Goal: Task Accomplishment & Management: Manage account settings

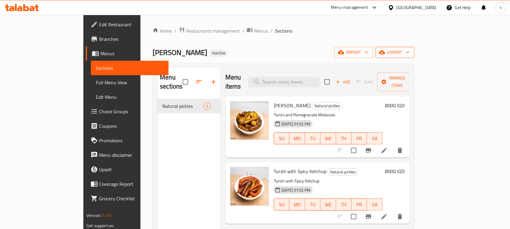
click at [410, 55] on span "export" at bounding box center [395, 53] width 29 height 8
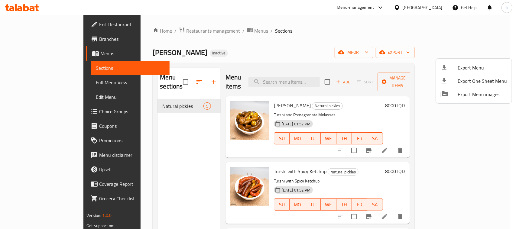
drag, startPoint x: 390, startPoint y: 40, endPoint x: 443, endPoint y: 44, distance: 53.1
click at [397, 40] on div at bounding box center [258, 114] width 516 height 229
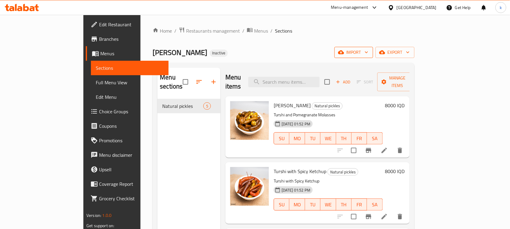
click at [369, 53] on span "import" at bounding box center [354, 53] width 29 height 8
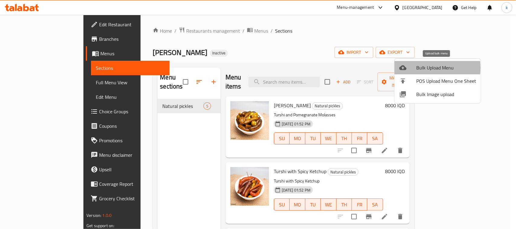
click at [412, 68] on div at bounding box center [407, 67] width 17 height 7
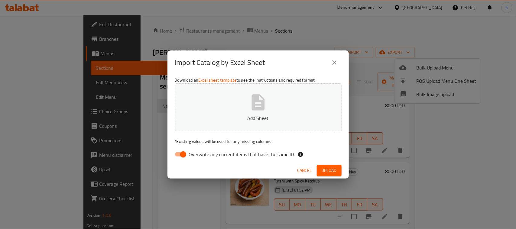
click at [182, 153] on input "Overwrite any current items that have the same ID." at bounding box center [183, 154] width 34 height 11
checkbox input "false"
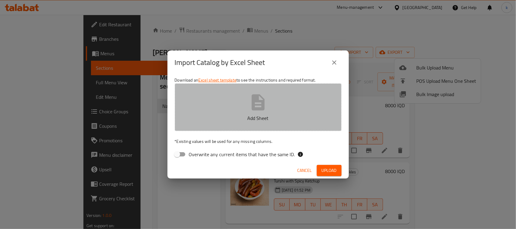
click at [240, 103] on button "Add Sheet" at bounding box center [258, 107] width 167 height 48
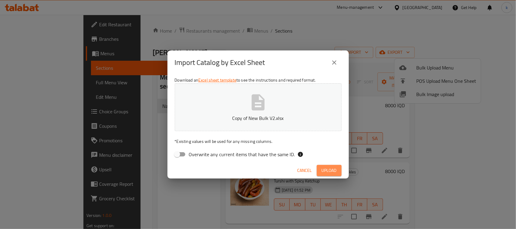
click at [324, 174] on button "Upload" at bounding box center [329, 170] width 25 height 11
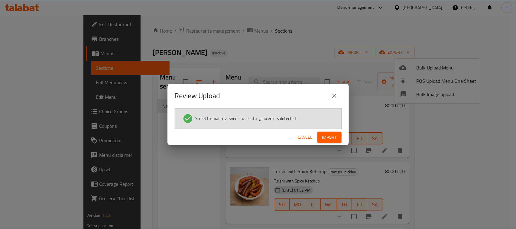
click at [326, 134] on span "Import" at bounding box center [329, 138] width 15 height 8
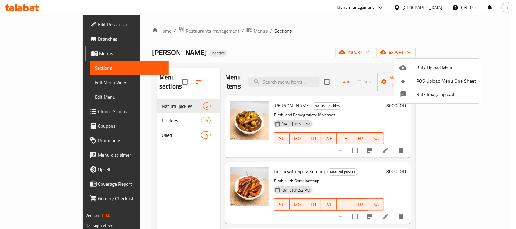
click at [297, 37] on div at bounding box center [258, 114] width 516 height 229
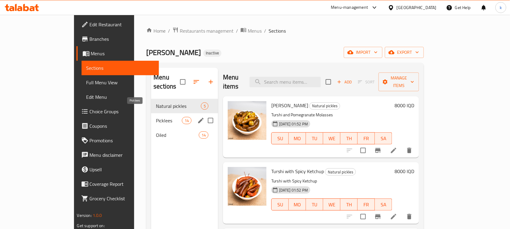
click at [156, 117] on span "Picklees" at bounding box center [169, 120] width 26 height 7
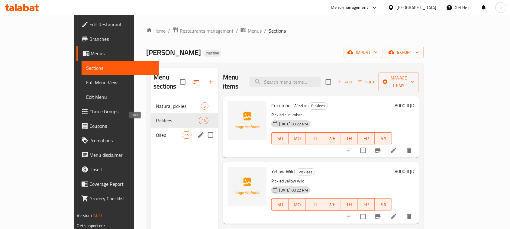
click at [156, 132] on span "Oiled" at bounding box center [169, 135] width 26 height 7
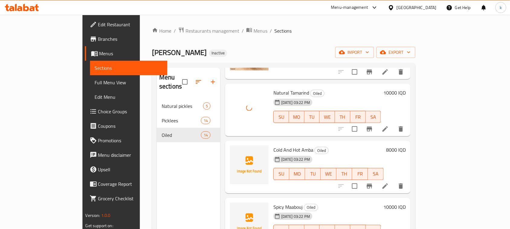
scroll to position [76, 0]
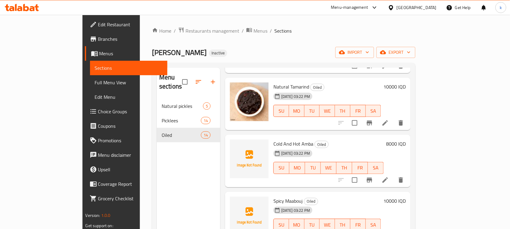
click at [262, 43] on div "Home / Restaurants management / Menus / Sections [PERSON_NAME] Inactive import …" at bounding box center [284, 164] width 264 height 275
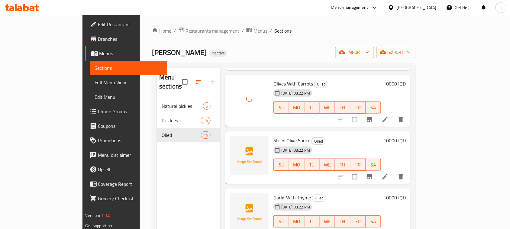
scroll to position [491, 0]
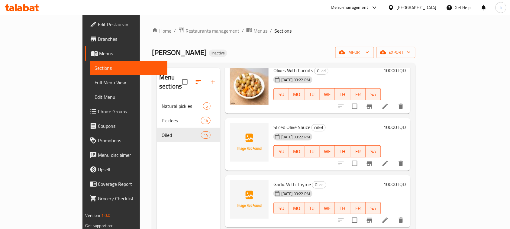
click at [344, 178] on div "Garlic With Thyme Oiled [DATE] 03:22 PM SU MO TU WE TH FR SA" at bounding box center [327, 202] width 112 height 48
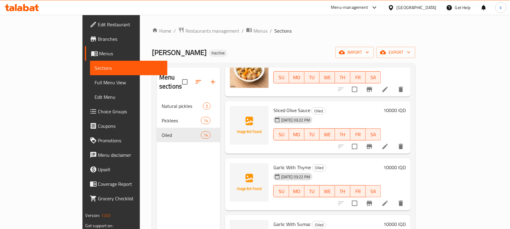
scroll to position [508, 0]
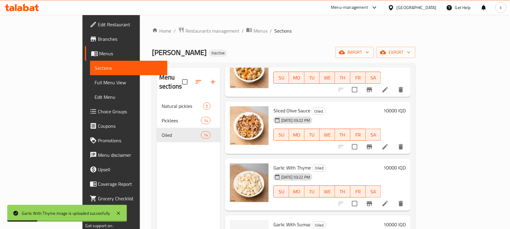
click at [364, 220] on h6 "Garlic With Sumac Oiled" at bounding box center [328, 224] width 108 height 8
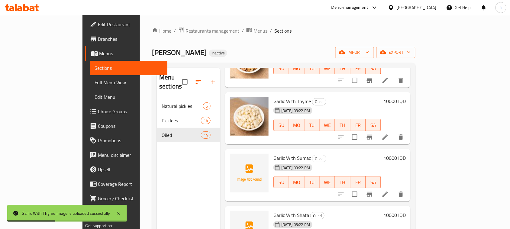
scroll to position [584, 0]
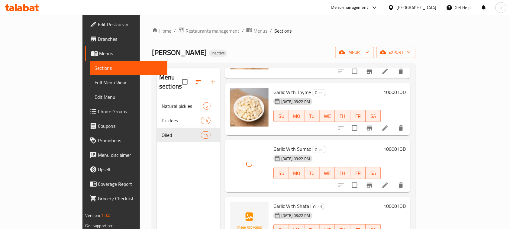
click at [353, 187] on div "Menu items Add Sort Manage items Natural Pomegranate Oiled [DATE] 03:22 PM SU M…" at bounding box center [315, 182] width 191 height 229
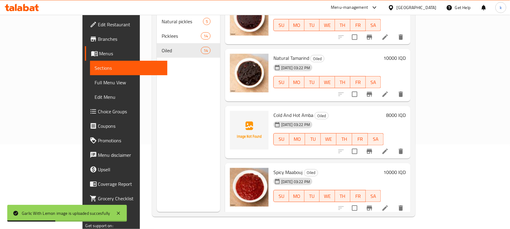
scroll to position [17, 0]
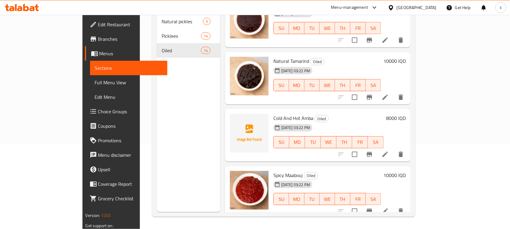
drag, startPoint x: 313, startPoint y: 41, endPoint x: 134, endPoint y: 11, distance: 181.9
click at [309, 41] on div "Menu items Add Sort Manage items Natural Pomegranate Oiled [DATE] 03:22 PM SU M…" at bounding box center [315, 97] width 191 height 229
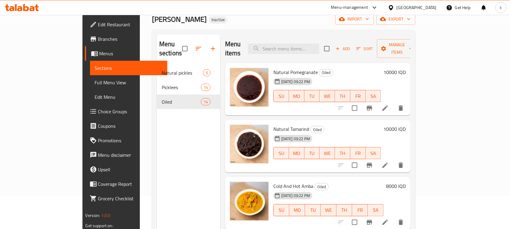
scroll to position [0, 0]
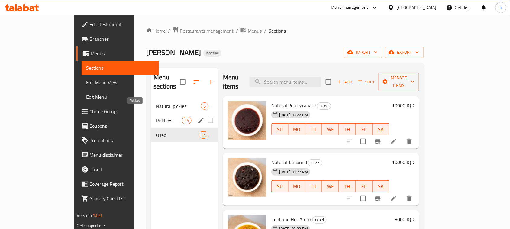
click at [156, 117] on span "Picklees" at bounding box center [169, 120] width 26 height 7
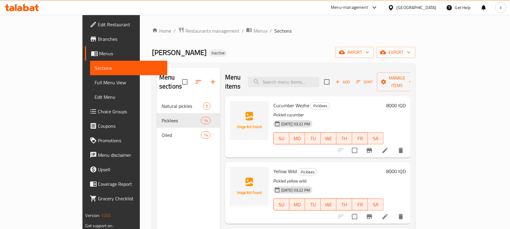
drag, startPoint x: 256, startPoint y: 57, endPoint x: 253, endPoint y: 69, distance: 12.0
click at [256, 57] on div "[PERSON_NAME] Inactive import export" at bounding box center [284, 52] width 264 height 11
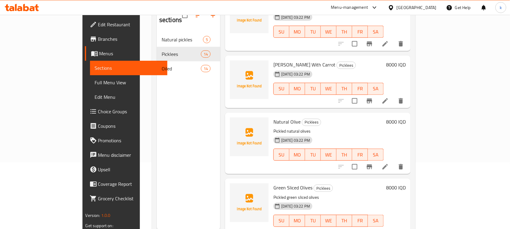
scroll to position [85, 0]
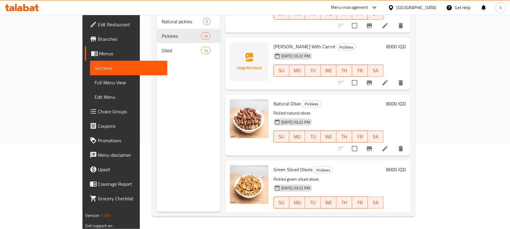
click at [356, 99] on h6 "Natural Olive Picklees" at bounding box center [329, 103] width 110 height 8
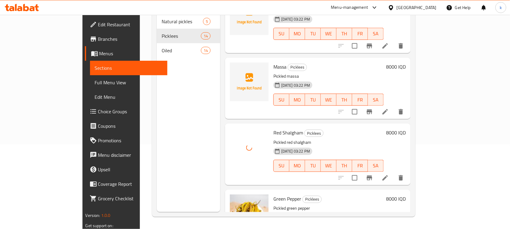
scroll to position [172, 0]
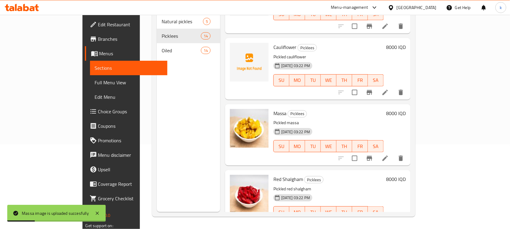
click at [328, 109] on h6 "Massa Picklees" at bounding box center [329, 113] width 110 height 8
click at [330, 109] on h6 "Massa Picklees" at bounding box center [329, 113] width 110 height 8
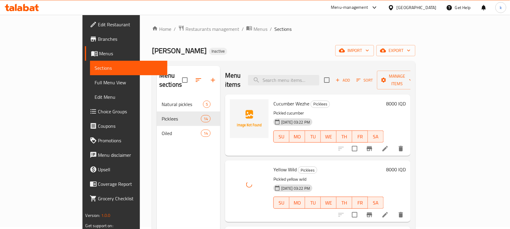
scroll to position [0, 0]
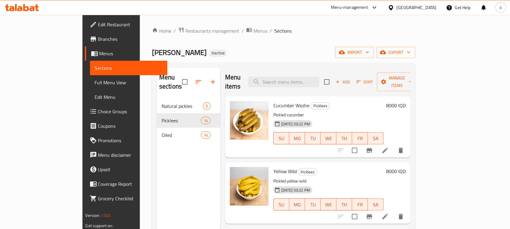
click at [95, 84] on span "Full Menu View" at bounding box center [129, 82] width 68 height 7
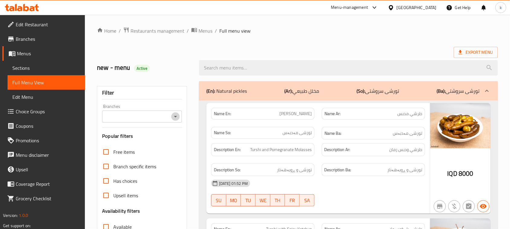
click at [176, 115] on icon "Open" at bounding box center [175, 116] width 7 height 7
click at [176, 114] on icon "Close" at bounding box center [175, 116] width 7 height 7
click at [176, 114] on icon "Open" at bounding box center [175, 116] width 7 height 7
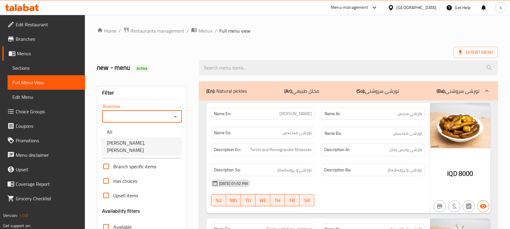
click at [147, 147] on span "[PERSON_NAME], [PERSON_NAME]" at bounding box center [142, 146] width 70 height 15
type input "[PERSON_NAME], [PERSON_NAME]"
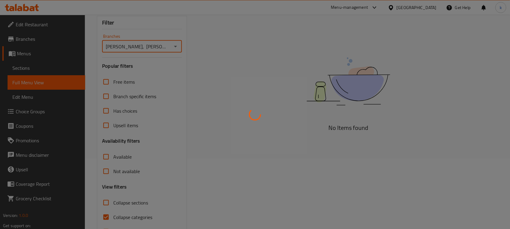
scroll to position [93, 0]
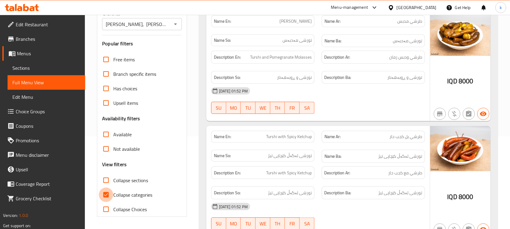
click at [107, 196] on input "Collapse categories" at bounding box center [106, 195] width 15 height 15
checkbox input "false"
click at [107, 178] on input "Collapse sections" at bounding box center [106, 180] width 15 height 15
checkbox input "true"
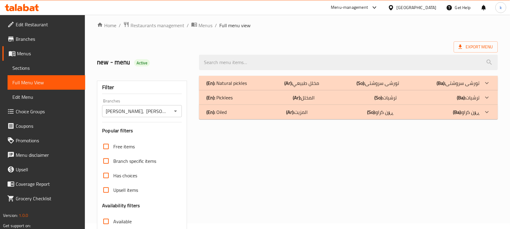
scroll to position [0, 0]
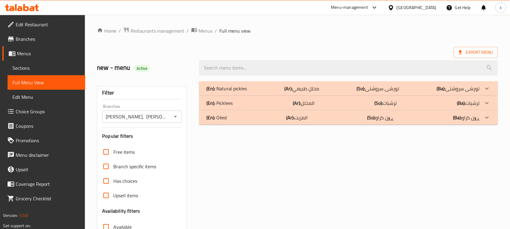
click at [227, 119] on p "(En): Oiled" at bounding box center [217, 117] width 20 height 7
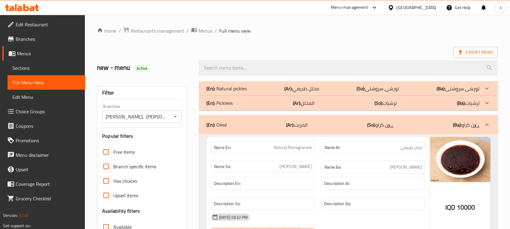
click at [241, 104] on div "(En): Picklees (Ar): المخلل (So): ترشیات (Ba): ترشیات" at bounding box center [344, 102] width 274 height 7
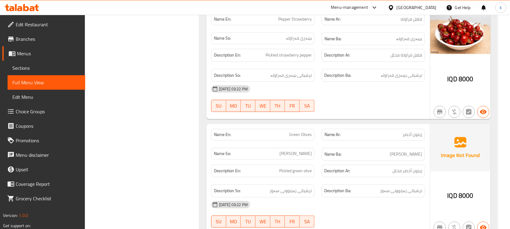
scroll to position [1021, 0]
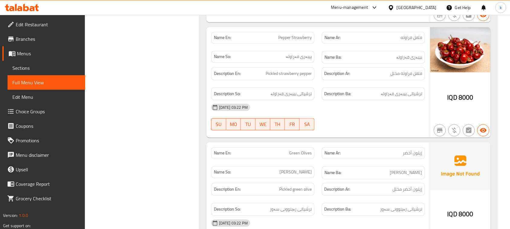
click at [418, 154] on div "Name Ar: زيتون أخضر" at bounding box center [373, 154] width 103 height 12
copy span "زيتون أخضر"
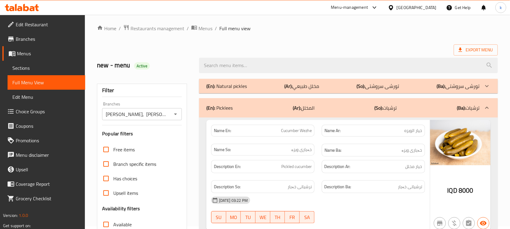
scroll to position [0, 0]
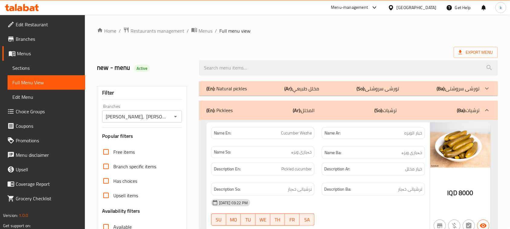
click at [410, 133] on span "خيار الويزه" at bounding box center [414, 133] width 18 height 6
copy span "الويزه"
click at [26, 54] on span "Menus" at bounding box center [49, 53] width 64 height 7
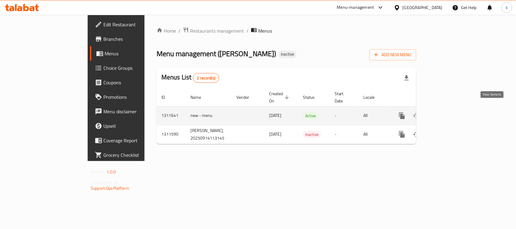
click at [449, 112] on icon "enhanced table" at bounding box center [445, 115] width 7 height 7
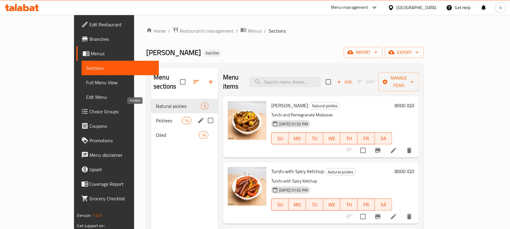
click at [156, 117] on span "Picklees" at bounding box center [169, 120] width 26 height 7
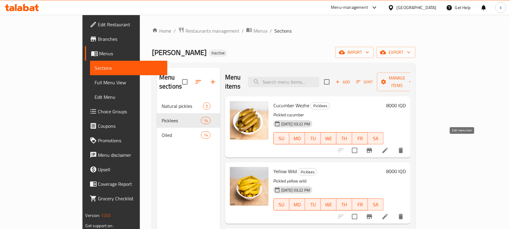
click at [388, 148] on icon at bounding box center [385, 150] width 5 height 5
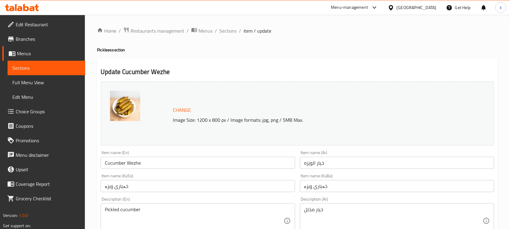
click at [133, 162] on input "Cucumber Wezhe" at bounding box center [198, 163] width 194 height 12
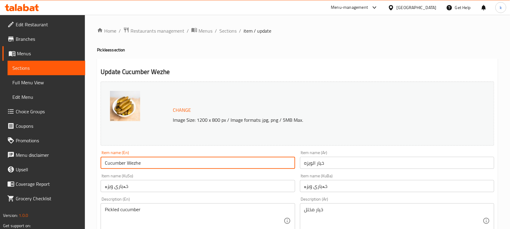
click at [133, 162] on input "Cucumber Wezhe" at bounding box center [198, 163] width 194 height 12
paste input "Al-Wizah"
click at [134, 162] on input "Cucumber Al-Wizah" at bounding box center [198, 163] width 194 height 12
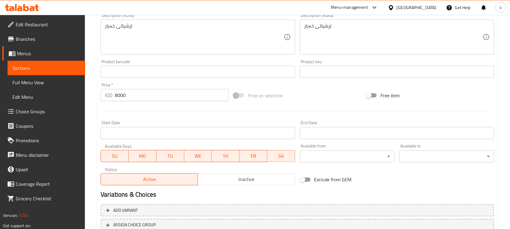
scroll to position [275, 0]
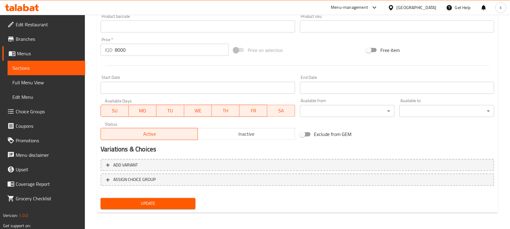
type input "Cucumber Wizah"
click at [152, 203] on span "Update" at bounding box center [148, 204] width 85 height 8
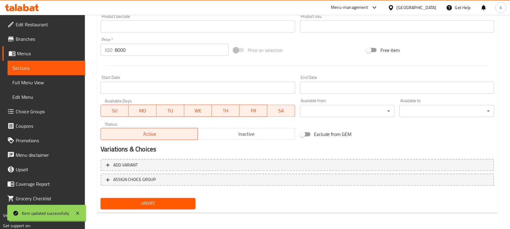
click at [35, 83] on span "Full Menu View" at bounding box center [46, 82] width 68 height 7
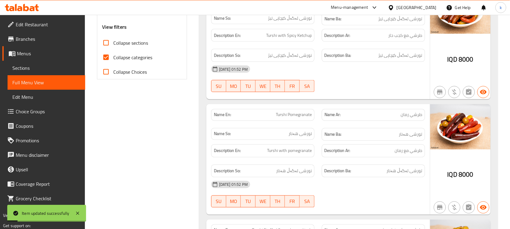
scroll to position [124, 0]
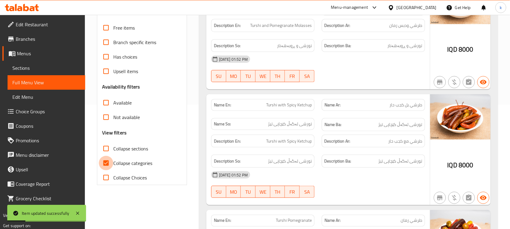
click at [106, 161] on input "Collapse categories" at bounding box center [106, 163] width 15 height 15
checkbox input "false"
click at [105, 150] on input "Collapse sections" at bounding box center [106, 149] width 15 height 15
checkbox input "true"
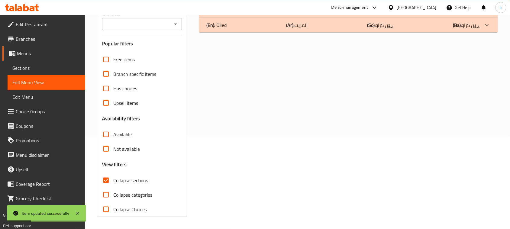
scroll to position [0, 0]
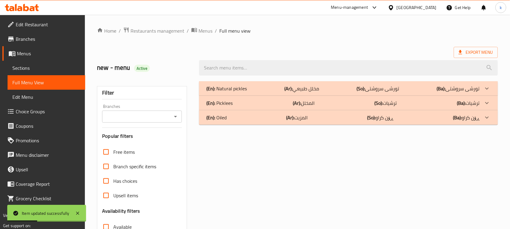
click at [174, 116] on icon "Open" at bounding box center [175, 116] width 7 height 7
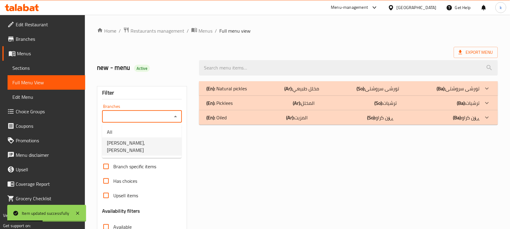
click at [143, 142] on span "[PERSON_NAME], [PERSON_NAME]" at bounding box center [142, 146] width 70 height 15
type input "[PERSON_NAME], [PERSON_NAME]"
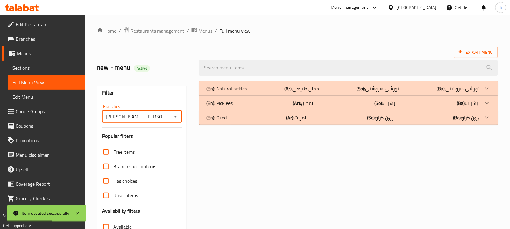
click at [315, 105] on div "(En): Picklees (Ar): المخلل (So): ترشیات (Ba): ترشیات" at bounding box center [344, 102] width 274 height 7
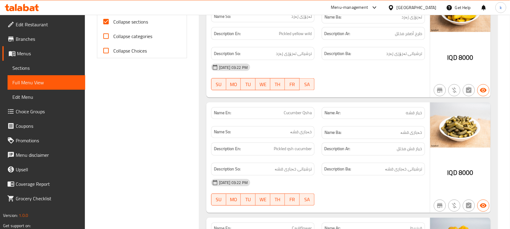
scroll to position [265, 0]
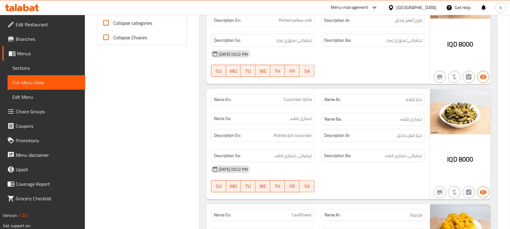
click at [27, 50] on span "Menus" at bounding box center [49, 53] width 64 height 7
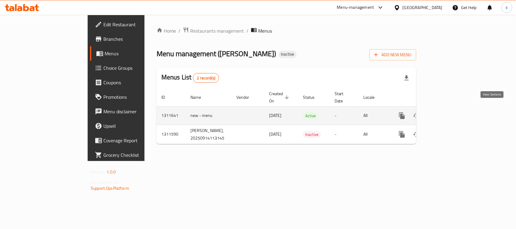
click at [449, 112] on icon "enhanced table" at bounding box center [445, 115] width 7 height 7
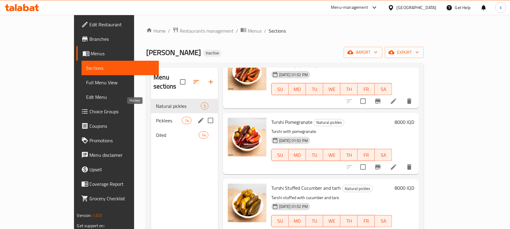
click at [156, 117] on span "Picklees" at bounding box center [169, 120] width 26 height 7
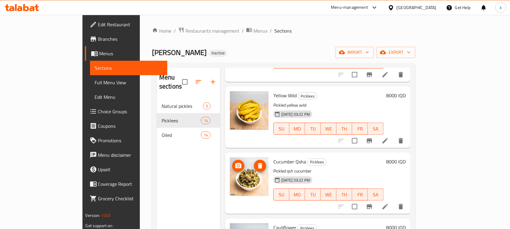
scroll to position [76, 0]
click at [389, 204] on icon at bounding box center [385, 207] width 7 height 7
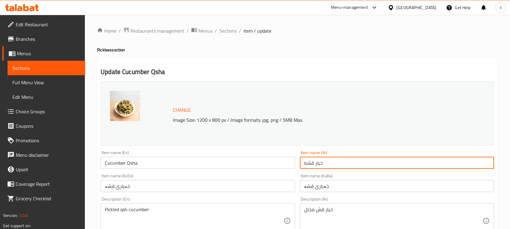
click at [345, 166] on input "خيار قشه" at bounding box center [397, 163] width 194 height 12
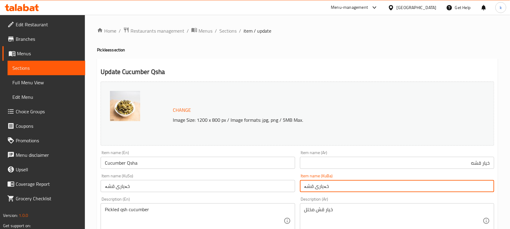
click at [345, 181] on input "خەیاری قشە" at bounding box center [397, 186] width 194 height 12
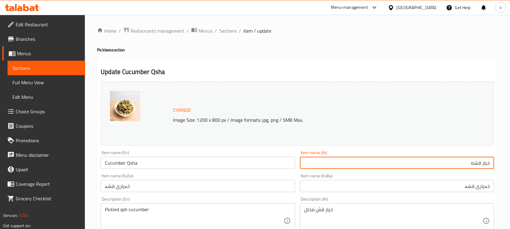
click at [470, 163] on input "خيار قشه" at bounding box center [397, 163] width 194 height 12
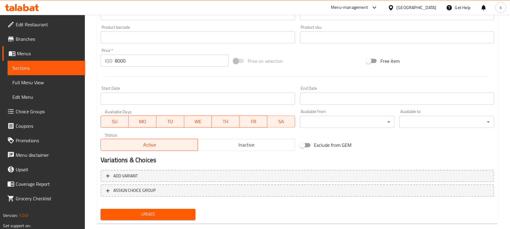
scroll to position [275, 0]
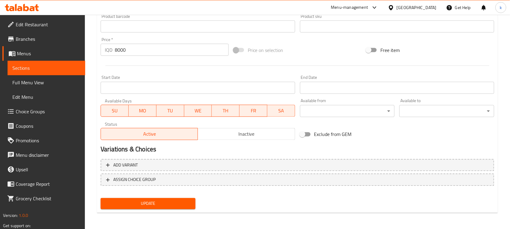
type input "خيار قشة"
drag, startPoint x: 161, startPoint y: 204, endPoint x: 147, endPoint y: 200, distance: 14.0
click at [160, 204] on span "Update" at bounding box center [148, 204] width 85 height 8
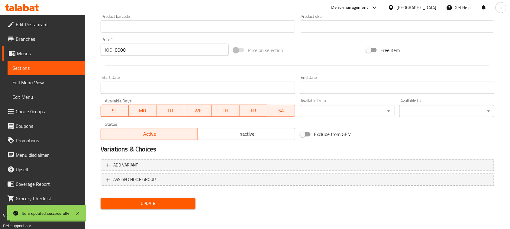
click at [32, 83] on span "Full Menu View" at bounding box center [46, 82] width 68 height 7
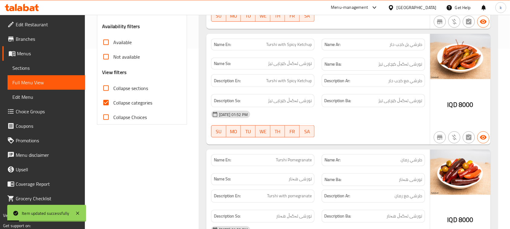
scroll to position [162, 0]
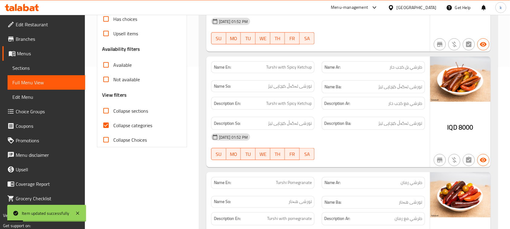
click at [106, 123] on input "Collapse categories" at bounding box center [106, 125] width 15 height 15
checkbox input "false"
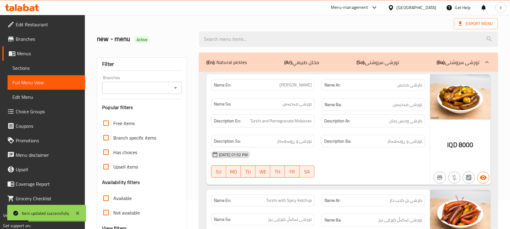
scroll to position [11, 0]
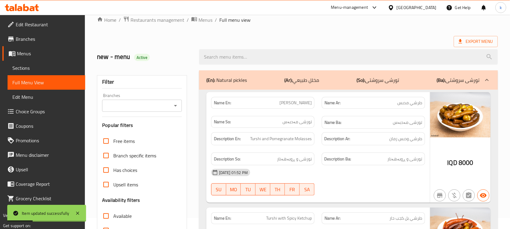
click at [172, 109] on icon "Open" at bounding box center [175, 105] width 7 height 7
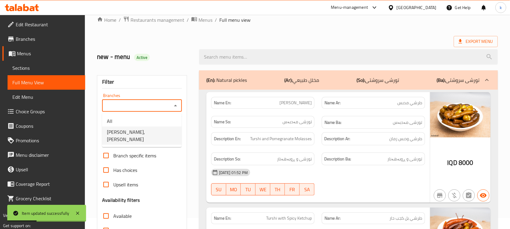
click at [151, 129] on span "[PERSON_NAME], [PERSON_NAME]" at bounding box center [142, 136] width 70 height 15
type input "[PERSON_NAME], [PERSON_NAME]"
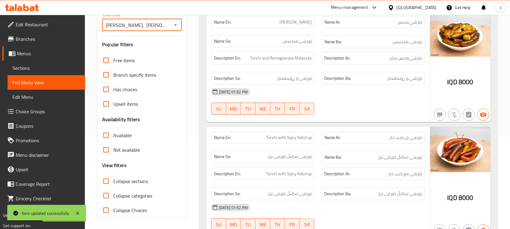
scroll to position [124, 0]
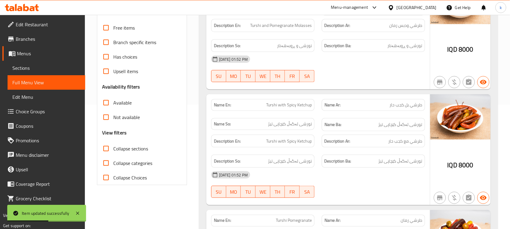
click at [108, 151] on input "Collapse sections" at bounding box center [106, 149] width 15 height 15
checkbox input "true"
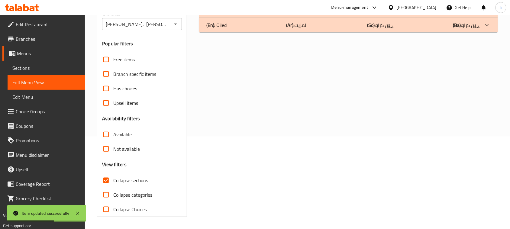
scroll to position [93, 0]
click at [233, 27] on div "(En): Oiled (Ar): المزيت (So): ڕۆن کراو (Ba): ڕۆن کراو" at bounding box center [344, 24] width 274 height 7
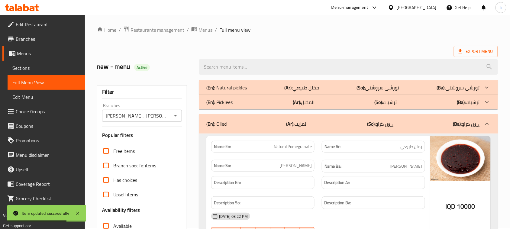
scroll to position [0, 0]
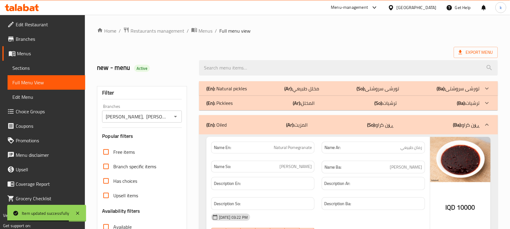
click at [226, 102] on p "(En): Picklees" at bounding box center [220, 102] width 26 height 7
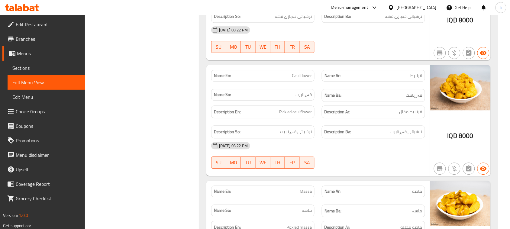
scroll to position [491, 0]
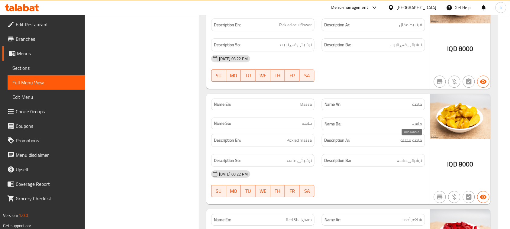
click at [419, 144] on span "ماصة مخللة" at bounding box center [412, 141] width 22 height 8
copy span "ماصة"
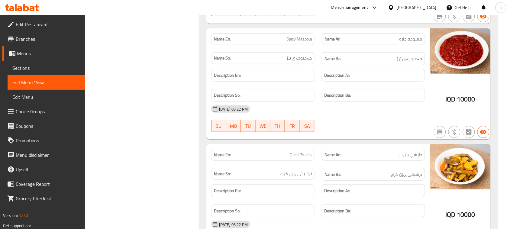
scroll to position [2117, 0]
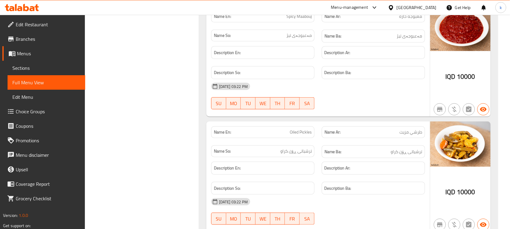
click at [300, 20] on span "Spicy Maabouj" at bounding box center [299, 16] width 25 height 6
copy span "Spicy Maabouj"
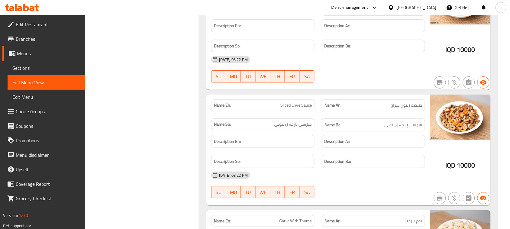
scroll to position [2722, 0]
click at [416, 109] on span "صلصة زيتون شراح" at bounding box center [406, 106] width 31 height 6
copy span "صلصة"
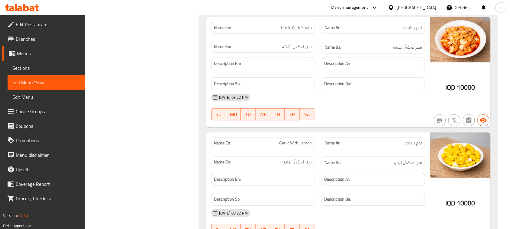
scroll to position [3200, 0]
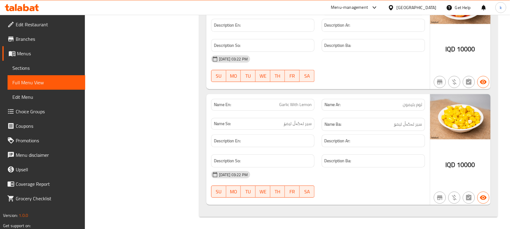
click at [26, 51] on span "Menus" at bounding box center [49, 53] width 64 height 7
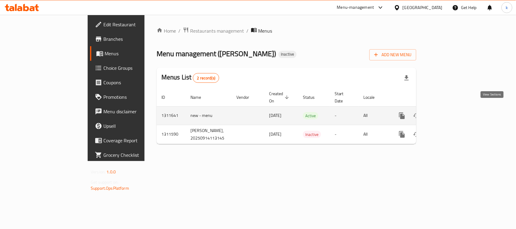
click at [449, 112] on icon "enhanced table" at bounding box center [445, 115] width 7 height 7
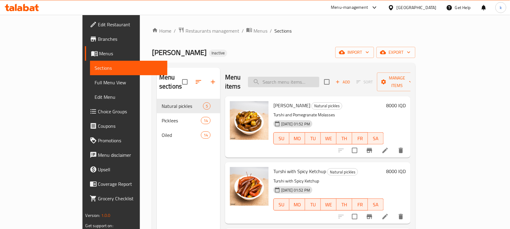
click at [300, 78] on input "search" at bounding box center [283, 82] width 71 height 11
paste input "صلصة"
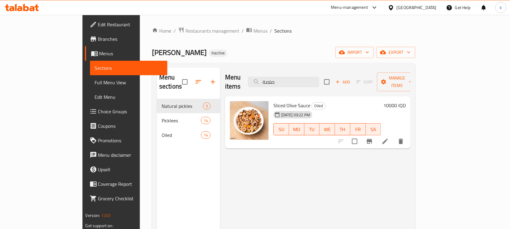
drag, startPoint x: 311, startPoint y: 77, endPoint x: 247, endPoint y: 80, distance: 63.2
click at [247, 80] on div "Menu items صلصة Add Sort Manage items" at bounding box center [318, 82] width 186 height 29
paste input "Spicy Maabouj"
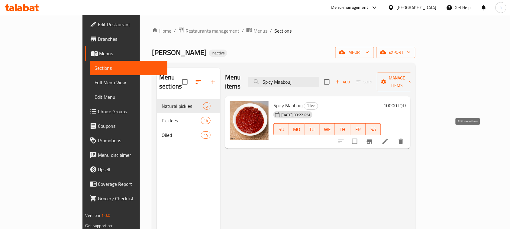
type input "Spicy Maabouj"
click at [389, 138] on icon at bounding box center [385, 141] width 7 height 7
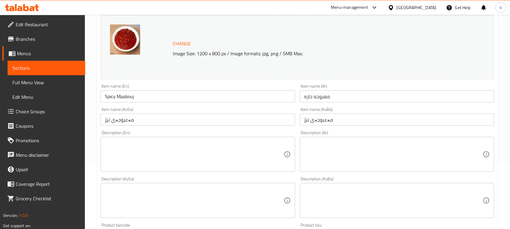
scroll to position [76, 0]
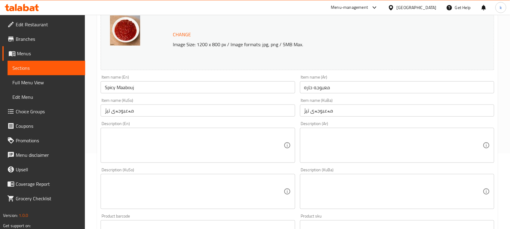
click at [108, 90] on input "Spicy Maabouj" at bounding box center [198, 87] width 194 height 12
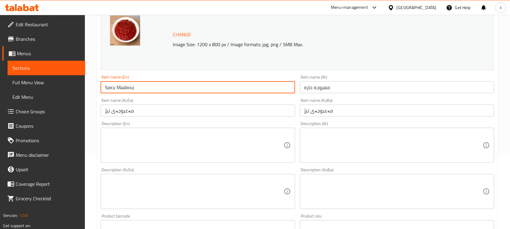
click at [108, 90] on input "Spicy Maabouj" at bounding box center [198, 87] width 194 height 12
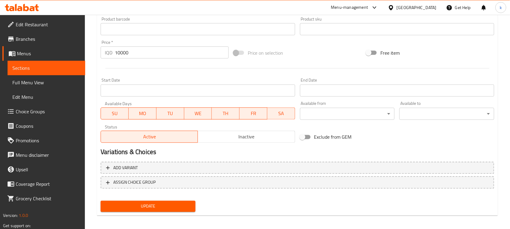
scroll to position [275, 0]
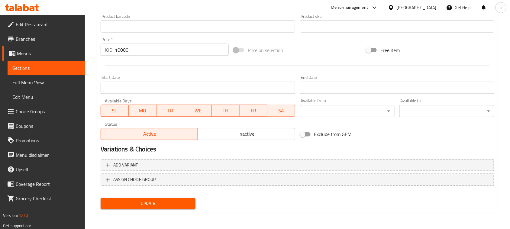
type input "Hot Maabouj"
drag, startPoint x: 152, startPoint y: 200, endPoint x: 221, endPoint y: 202, distance: 69.3
click at [153, 200] on span "Update" at bounding box center [148, 204] width 85 height 8
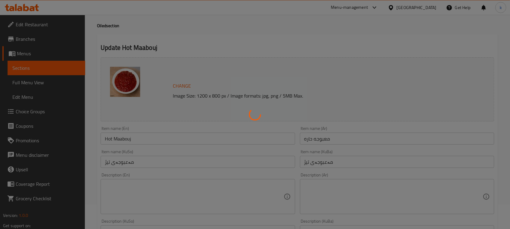
scroll to position [11, 0]
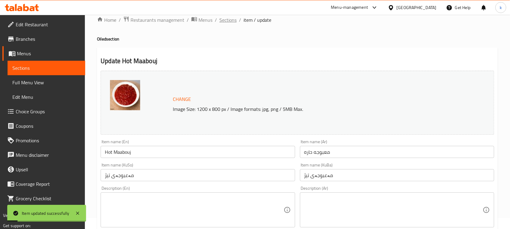
click at [222, 20] on span "Sections" at bounding box center [228, 19] width 17 height 7
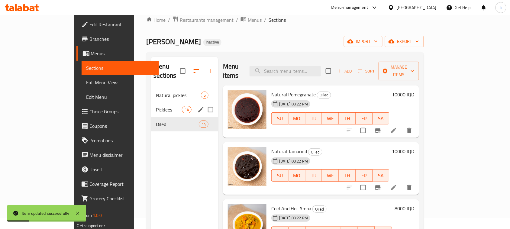
click at [151, 103] on div "Picklees 14" at bounding box center [184, 110] width 67 height 15
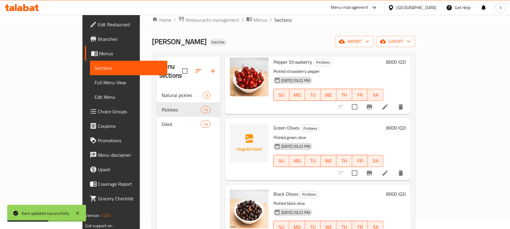
scroll to position [680, 0]
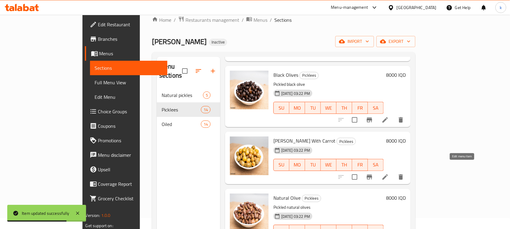
click at [389, 174] on icon at bounding box center [385, 177] width 7 height 7
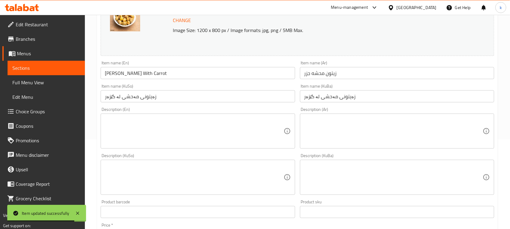
scroll to position [113, 0]
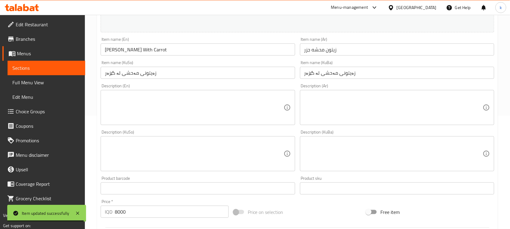
click at [315, 73] on input "زەیتونی مەحشی لە گێزەر" at bounding box center [397, 73] width 194 height 12
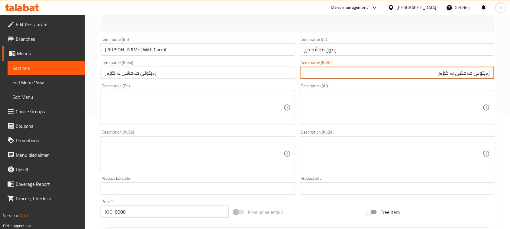
drag, startPoint x: 435, startPoint y: 73, endPoint x: 516, endPoint y: 87, distance: 82.2
click at [510, 87] on html "​ Menu-management [GEOGRAPHIC_DATA] Get Help k Edit Restaurant Branches Menus S…" at bounding box center [255, 1] width 510 height 229
type input "زەیتونی مەحشی بە گێزەر"
click at [142, 74] on input "زەیتونی مەحشی لە گێزەر" at bounding box center [198, 73] width 194 height 12
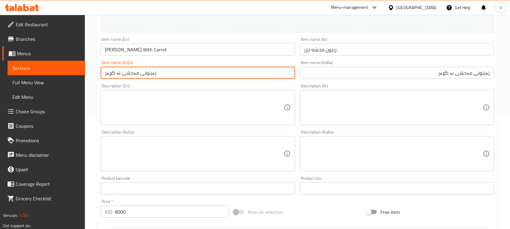
click at [142, 74] on input "زەیتونی مەحشی لە گێزەر" at bounding box center [198, 73] width 194 height 12
paste input "ب"
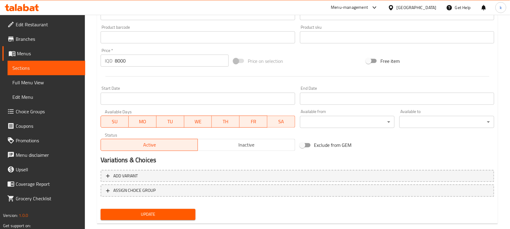
scroll to position [275, 0]
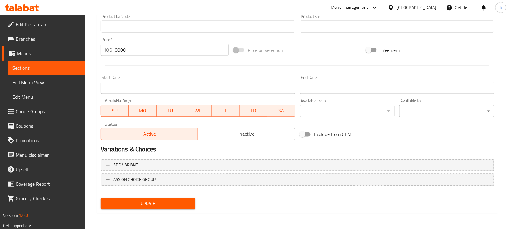
type input "زەیتونی مەحشی بە گێزەر"
click at [160, 203] on span "Update" at bounding box center [148, 204] width 85 height 8
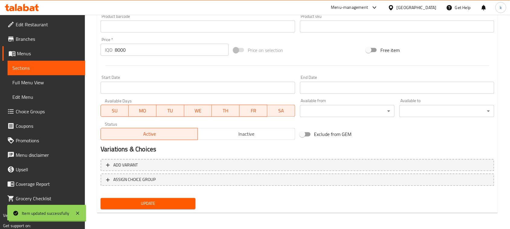
click at [37, 83] on span "Full Menu View" at bounding box center [46, 82] width 68 height 7
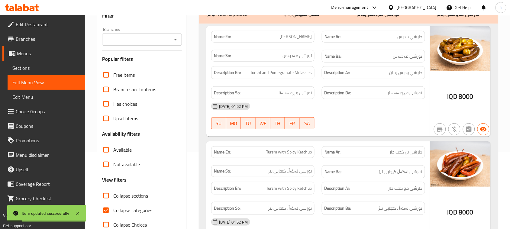
scroll to position [11, 0]
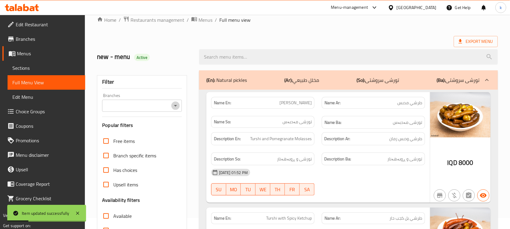
click at [172, 105] on icon "Open" at bounding box center [175, 105] width 7 height 7
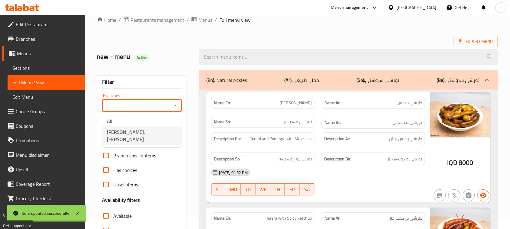
click at [143, 127] on li "[PERSON_NAME], [PERSON_NAME]" at bounding box center [142, 136] width 80 height 18
type input "[PERSON_NAME], [PERSON_NAME]"
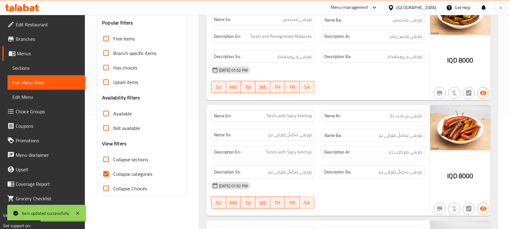
scroll to position [124, 0]
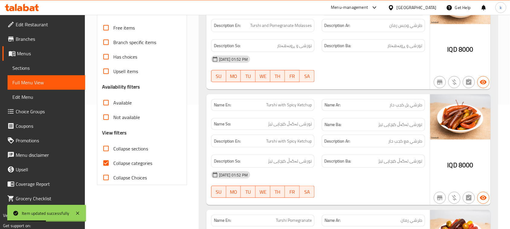
click at [107, 161] on input "Collapse categories" at bounding box center [106, 163] width 15 height 15
checkbox input "false"
click at [108, 150] on input "Collapse sections" at bounding box center [106, 149] width 15 height 15
checkbox input "true"
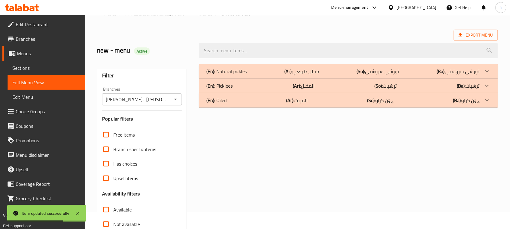
scroll to position [17, 0]
click at [223, 94] on div "(En): Oiled (Ar): المزيت (So): ڕۆن کراو (Ba): ڕۆن کراو" at bounding box center [348, 100] width 299 height 15
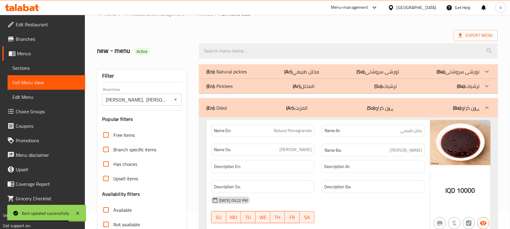
click at [230, 87] on p "(En): Picklees" at bounding box center [220, 86] width 26 height 7
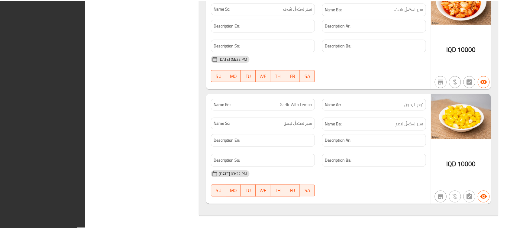
scroll to position [3200, 0]
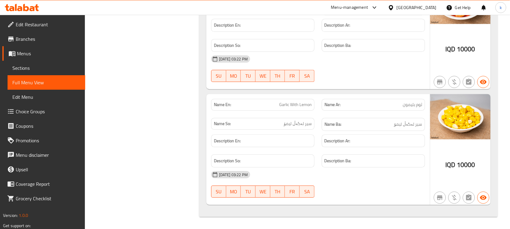
click at [26, 7] on icon at bounding box center [26, 7] width 6 height 7
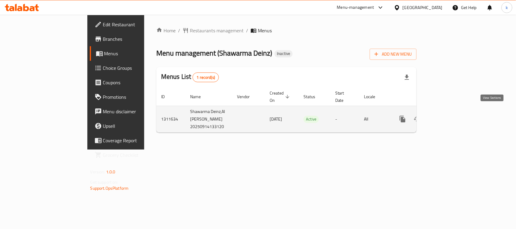
click at [454, 112] on link "enhanced table" at bounding box center [446, 119] width 15 height 15
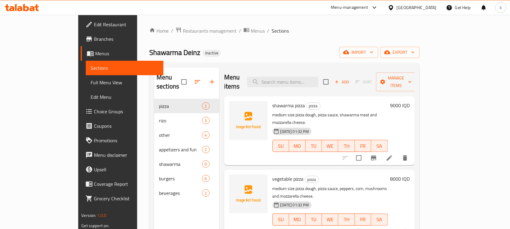
click at [95, 50] on span "Menus" at bounding box center [127, 53] width 64 height 7
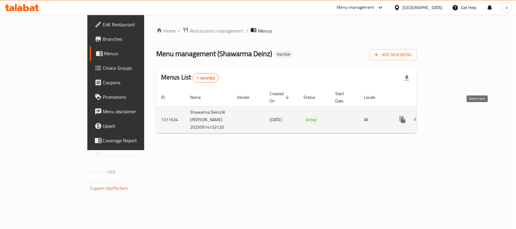
click at [435, 116] on icon "enhanced table" at bounding box center [431, 119] width 7 height 7
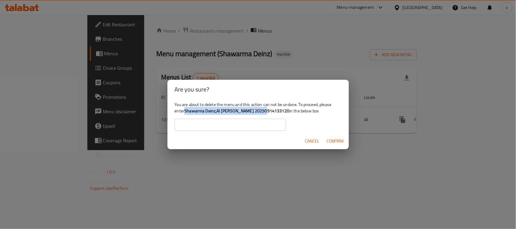
drag, startPoint x: 185, startPoint y: 111, endPoint x: 265, endPoint y: 113, distance: 79.2
click at [265, 113] on b "Shawarma Deinz,Al Dora 20250914133120" at bounding box center [236, 111] width 105 height 8
copy b "Shawarma Deinz,Al Dora 20250914133120"
drag, startPoint x: 197, startPoint y: 123, endPoint x: 198, endPoint y: 126, distance: 3.1
click at [197, 124] on input "text" at bounding box center [230, 125] width 111 height 12
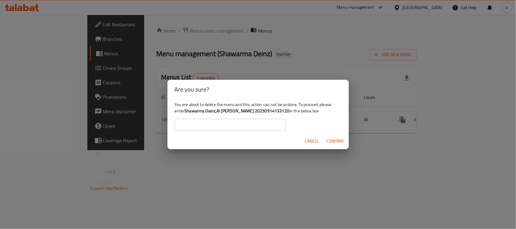
paste input "Shawarma Deinz,Al Dora 20250914133120"
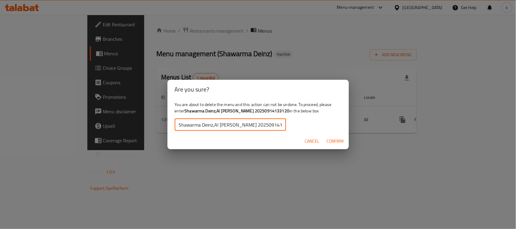
click at [330, 138] on span "Confirm" at bounding box center [335, 142] width 17 height 8
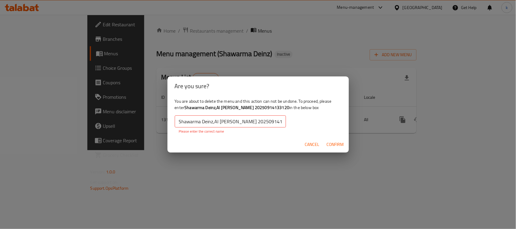
click at [279, 123] on input "Shawarma Deinz,Al Dora 20250914133120" at bounding box center [230, 122] width 111 height 12
click at [179, 123] on input "Shawarma Deinz,Al Dora 20250914133120" at bounding box center [230, 122] width 111 height 12
click at [279, 121] on input "Shawarma Deinz,Al Dora 20250914133120" at bounding box center [230, 122] width 111 height 12
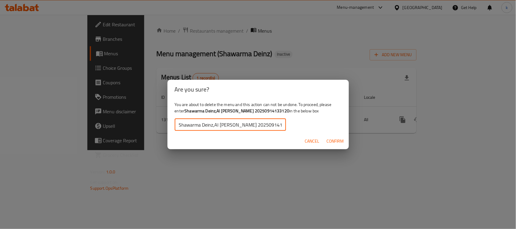
click at [330, 142] on span "Confirm" at bounding box center [335, 142] width 17 height 8
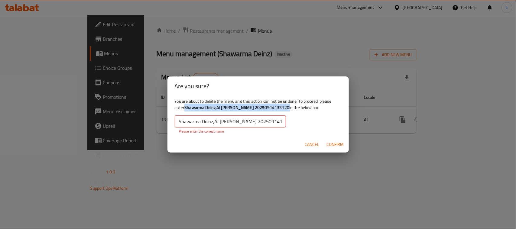
drag, startPoint x: 186, startPoint y: 108, endPoint x: 269, endPoint y: 106, distance: 82.6
click at [267, 107] on div "You are about to delete the menu and this action can not be undone. To proceed,…" at bounding box center [258, 116] width 181 height 41
copy div "Shawarma Deinz,Al Dora 20250914133120 i"
click at [203, 122] on input "Shawarma Deinz,Al Dora 2025091413312" at bounding box center [230, 122] width 111 height 12
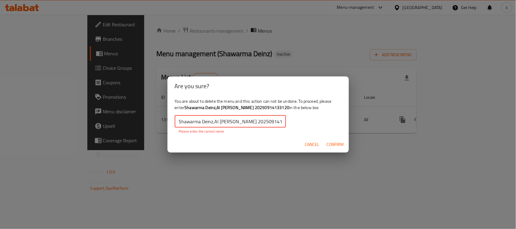
click at [203, 122] on input "Shawarma Deinz,Al Dora 2025091413312" at bounding box center [230, 122] width 111 height 12
paste input "0 i"
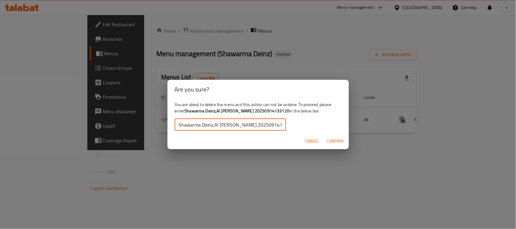
type input "Shawarma Deinz,Al Dora 20250914133120"
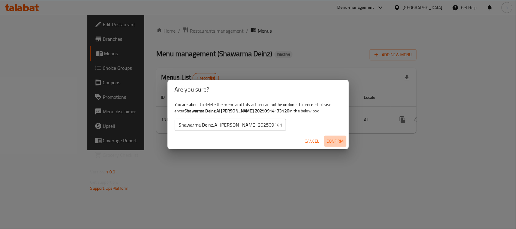
click at [337, 142] on span "Confirm" at bounding box center [335, 142] width 17 height 8
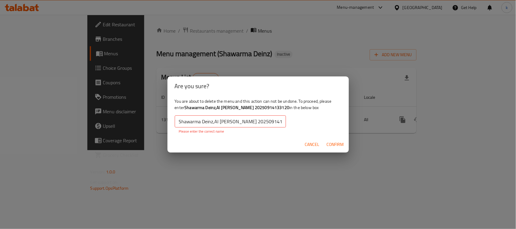
click at [314, 142] on span "Cancel" at bounding box center [312, 145] width 15 height 8
